Goal: Navigation & Orientation: Find specific page/section

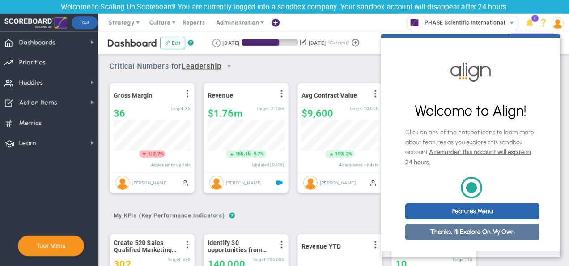
click at [457, 237] on link "Thanks, I'll Explore On My Own" at bounding box center [472, 232] width 134 height 16
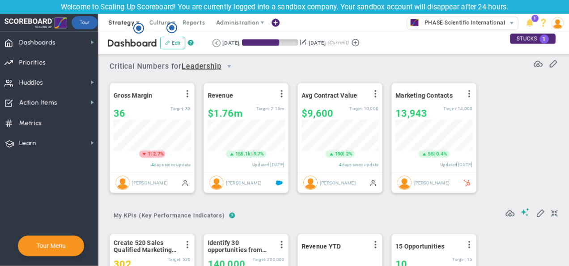
click at [130, 23] on span "Strategy" at bounding box center [122, 22] width 26 height 7
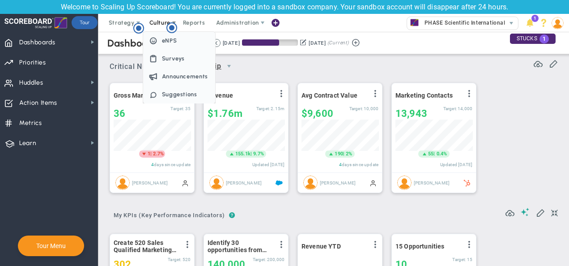
click at [161, 20] on span "Culture" at bounding box center [159, 22] width 21 height 7
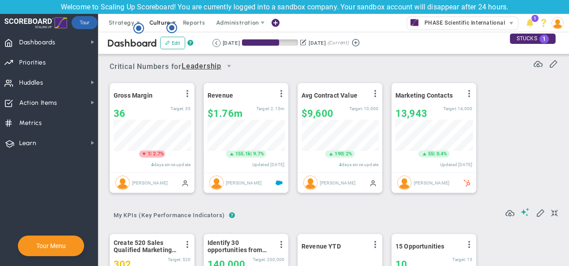
click at [161, 20] on span "Culture" at bounding box center [159, 22] width 21 height 7
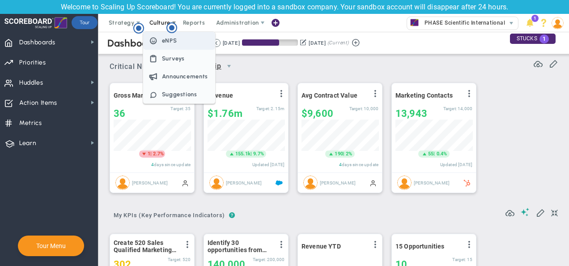
click at [167, 41] on span "eNPS" at bounding box center [169, 40] width 15 height 7
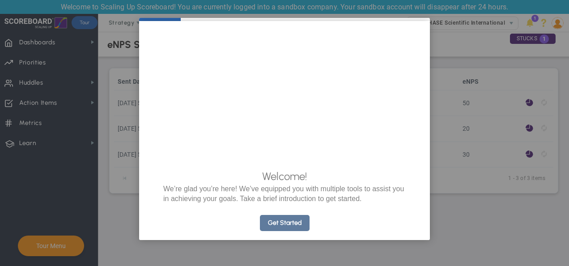
click at [291, 231] on link "Get Started" at bounding box center [285, 223] width 50 height 16
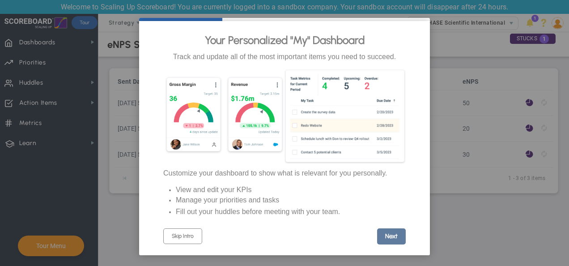
click at [387, 242] on link "Next" at bounding box center [391, 236] width 29 height 16
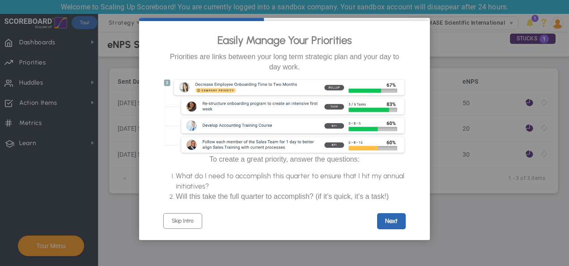
click at [387, 240] on cue "Easily Manage Your Priorities Priorities are links between your long term strat…" at bounding box center [284, 130] width 291 height 219
click at [391, 227] on link "Next" at bounding box center [391, 221] width 29 height 16
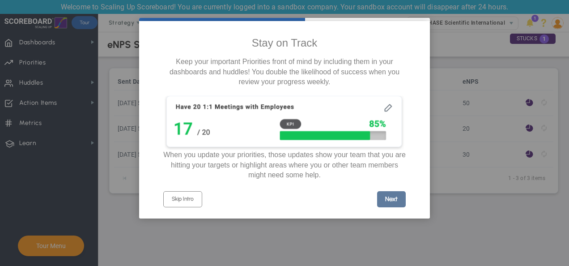
click at [391, 199] on link "Next" at bounding box center [391, 199] width 29 height 16
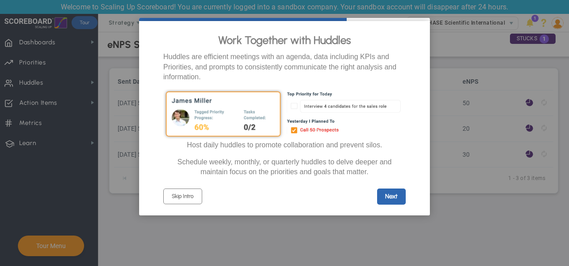
click at [391, 199] on link "Next" at bounding box center [391, 196] width 29 height 16
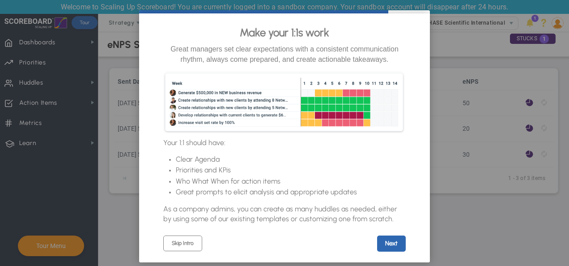
scroll to position [8, 0]
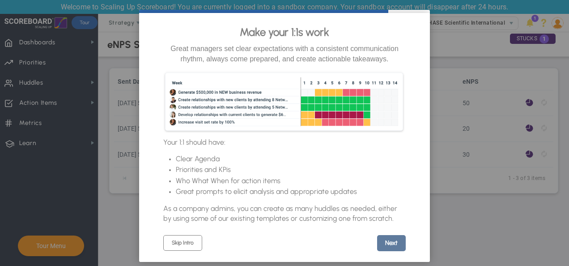
click at [394, 247] on link "Next" at bounding box center [391, 243] width 29 height 16
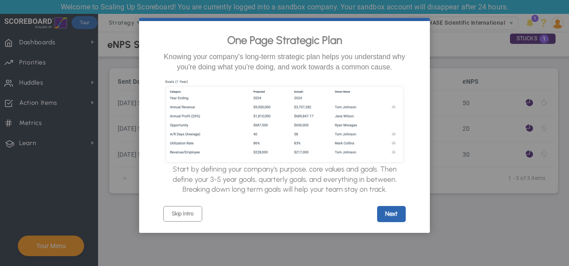
scroll to position [0, 0]
click at [389, 222] on link "Next" at bounding box center [391, 214] width 29 height 16
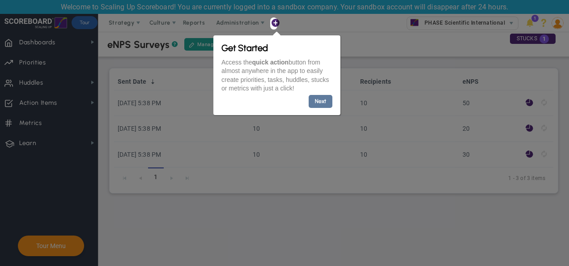
click at [320, 99] on link "Next" at bounding box center [321, 100] width 24 height 13
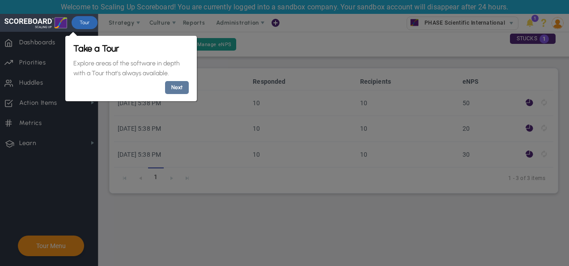
click at [168, 88] on link "Next" at bounding box center [177, 87] width 24 height 13
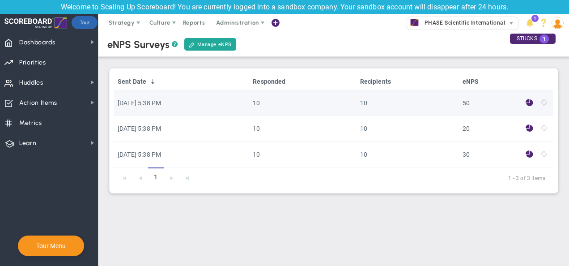
click at [530, 102] on span at bounding box center [529, 102] width 8 height 10
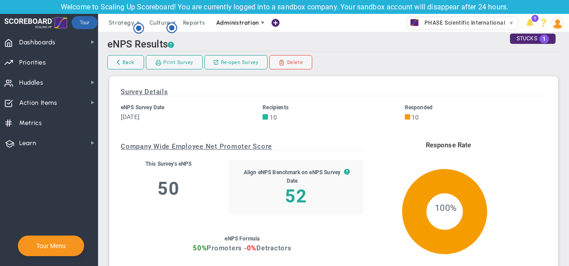
click at [250, 24] on span "Administration" at bounding box center [237, 22] width 42 height 7
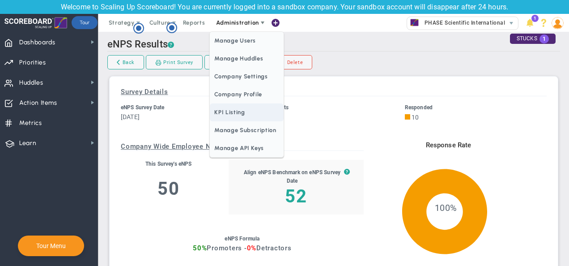
click at [252, 120] on span "KPI Listing" at bounding box center [246, 112] width 73 height 18
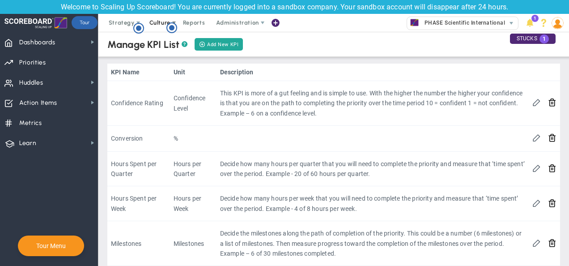
click at [162, 21] on span "Culture" at bounding box center [159, 22] width 21 height 7
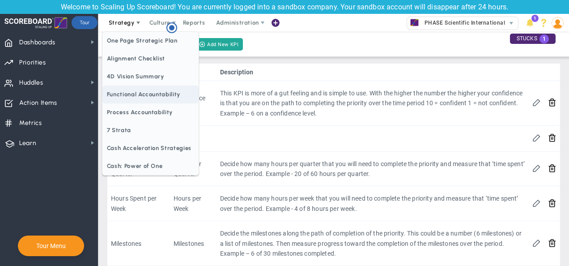
click at [130, 89] on span "Functional Accountability" at bounding box center [150, 94] width 96 height 18
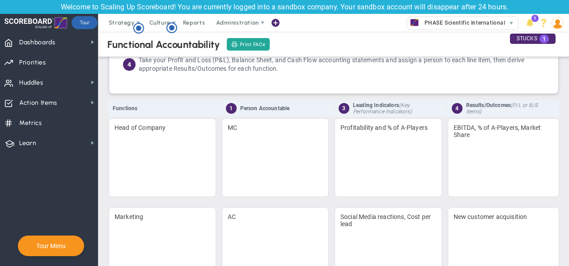
scroll to position [84, 0]
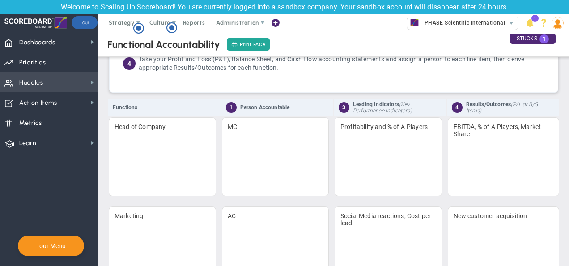
click at [41, 82] on span "Huddles" at bounding box center [31, 82] width 24 height 19
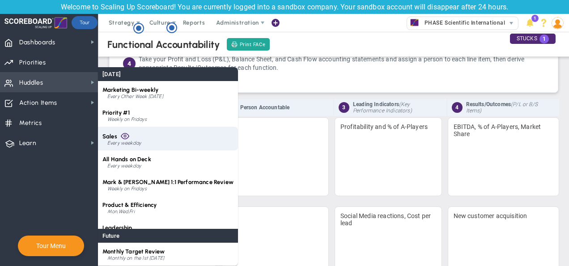
scroll to position [13, 0]
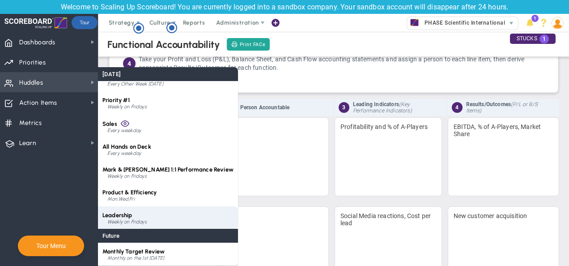
click at [139, 219] on div "Weekly on Fridays" at bounding box center [170, 221] width 126 height 5
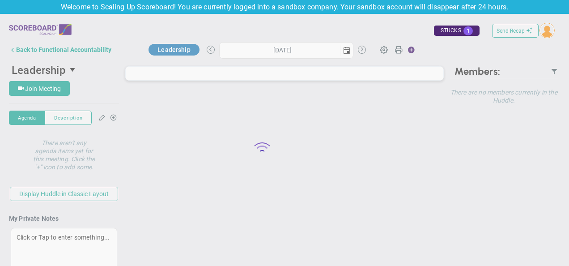
type input "[DATE]"
